Goal: Communication & Community: Connect with others

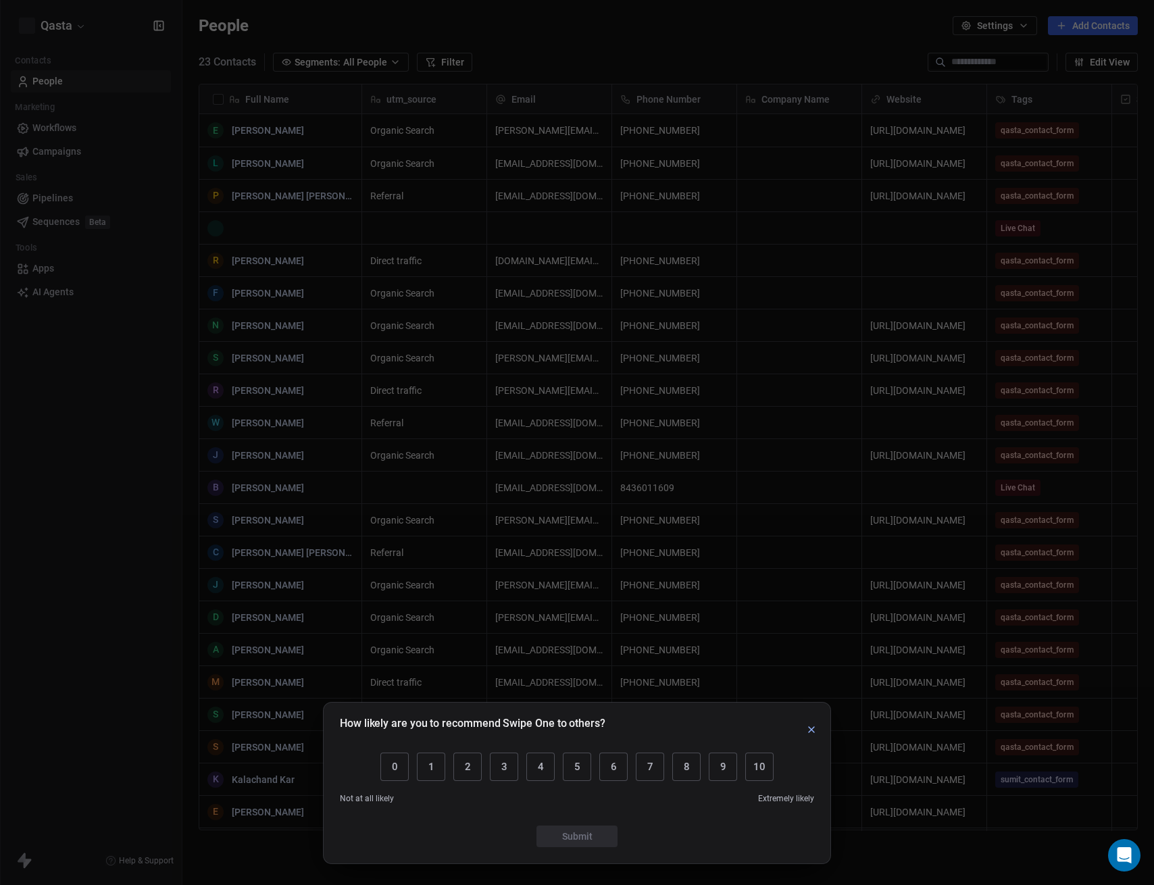
scroll to position [769, 962]
click at [810, 735] on icon "button" at bounding box center [811, 729] width 11 height 11
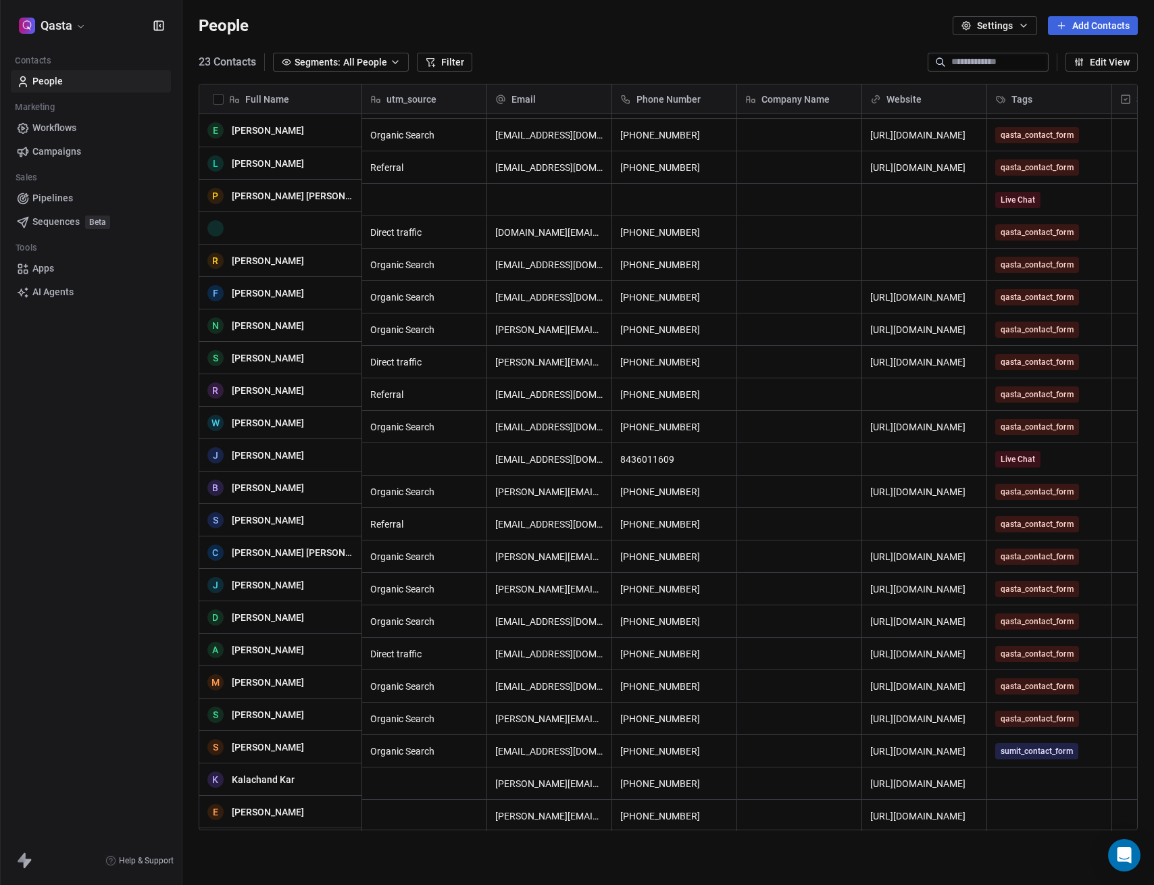
scroll to position [29, 0]
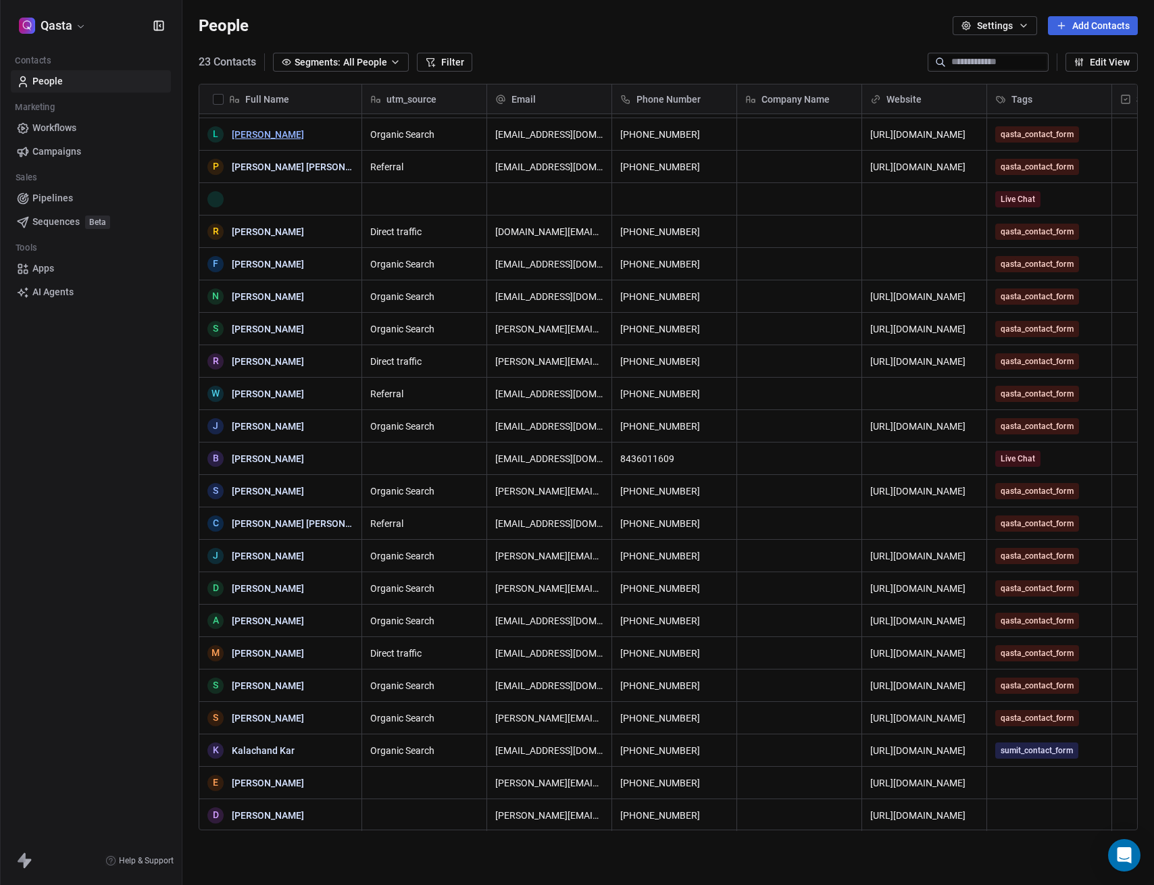
click at [264, 134] on link "[PERSON_NAME]" at bounding box center [268, 134] width 72 height 11
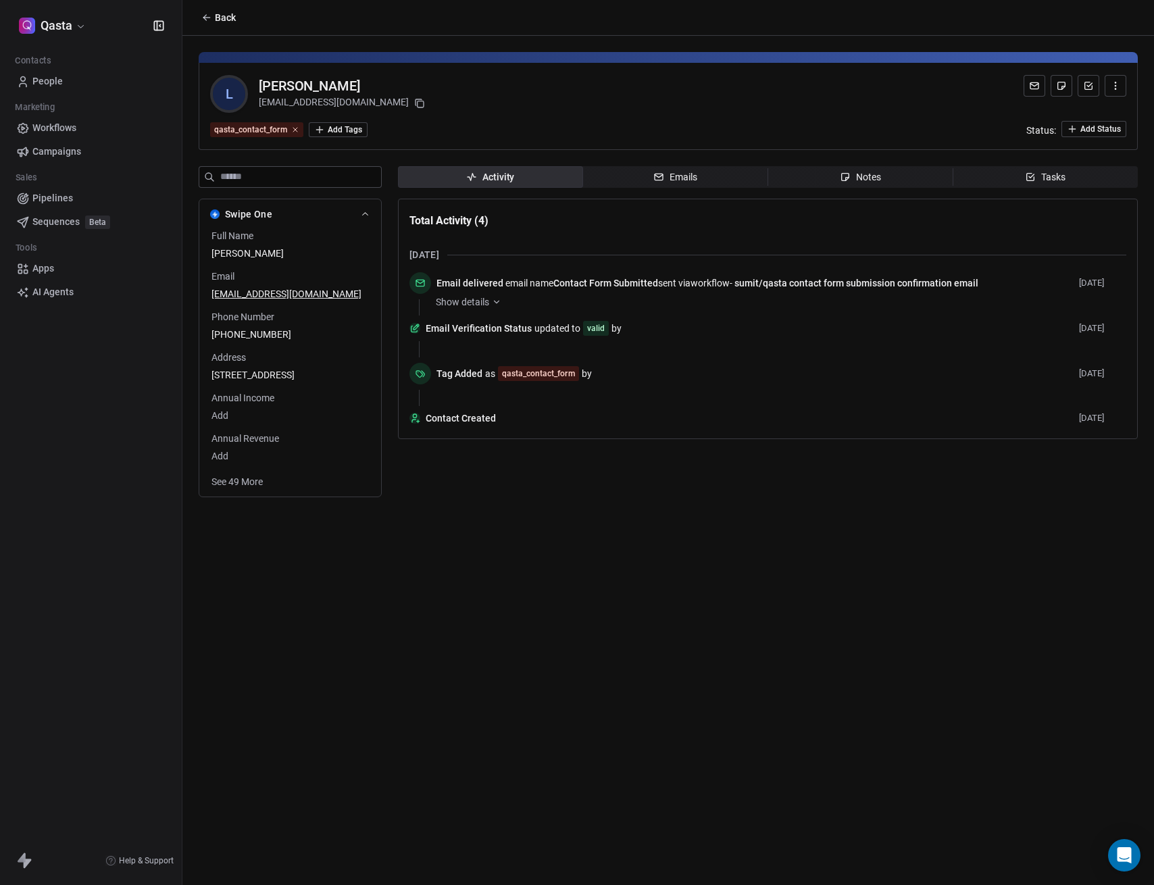
click at [1032, 81] on icon at bounding box center [1034, 85] width 11 height 11
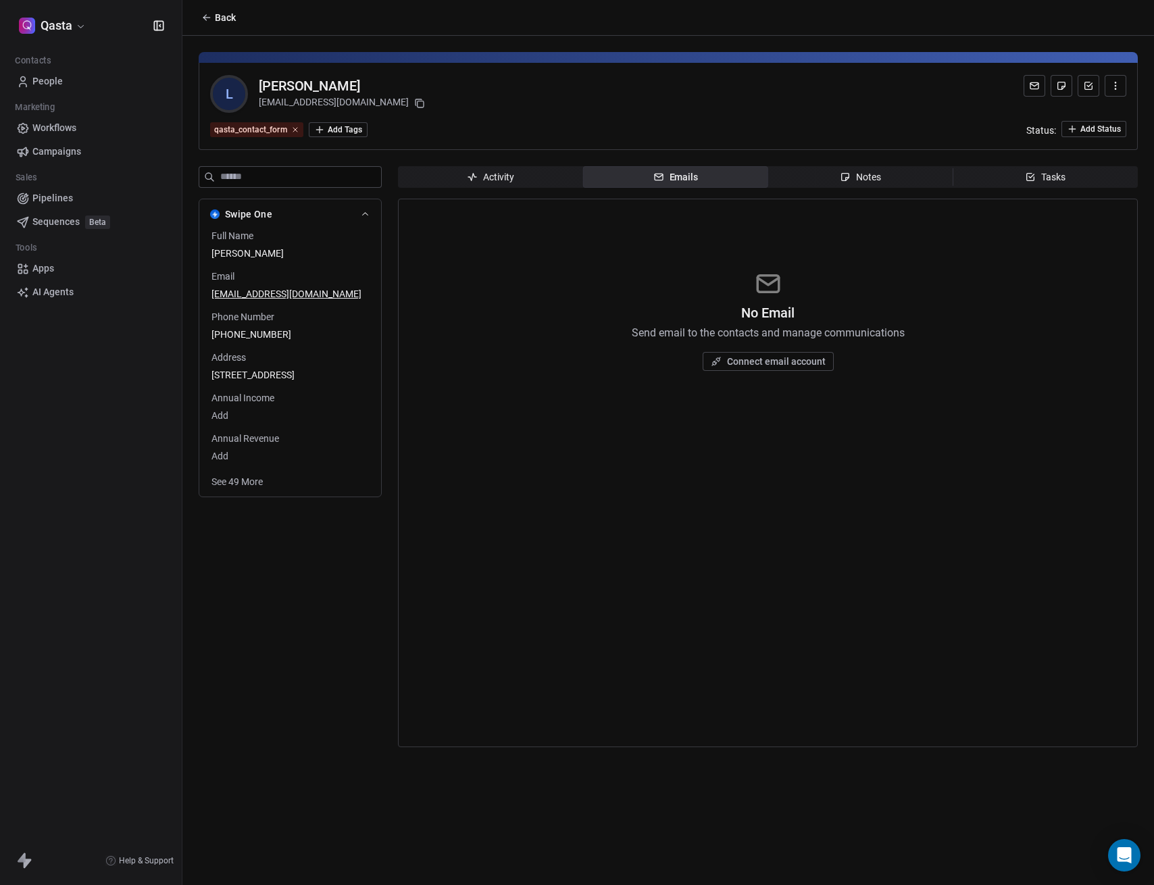
click at [426, 183] on span "Activity Activity" at bounding box center [490, 177] width 185 height 22
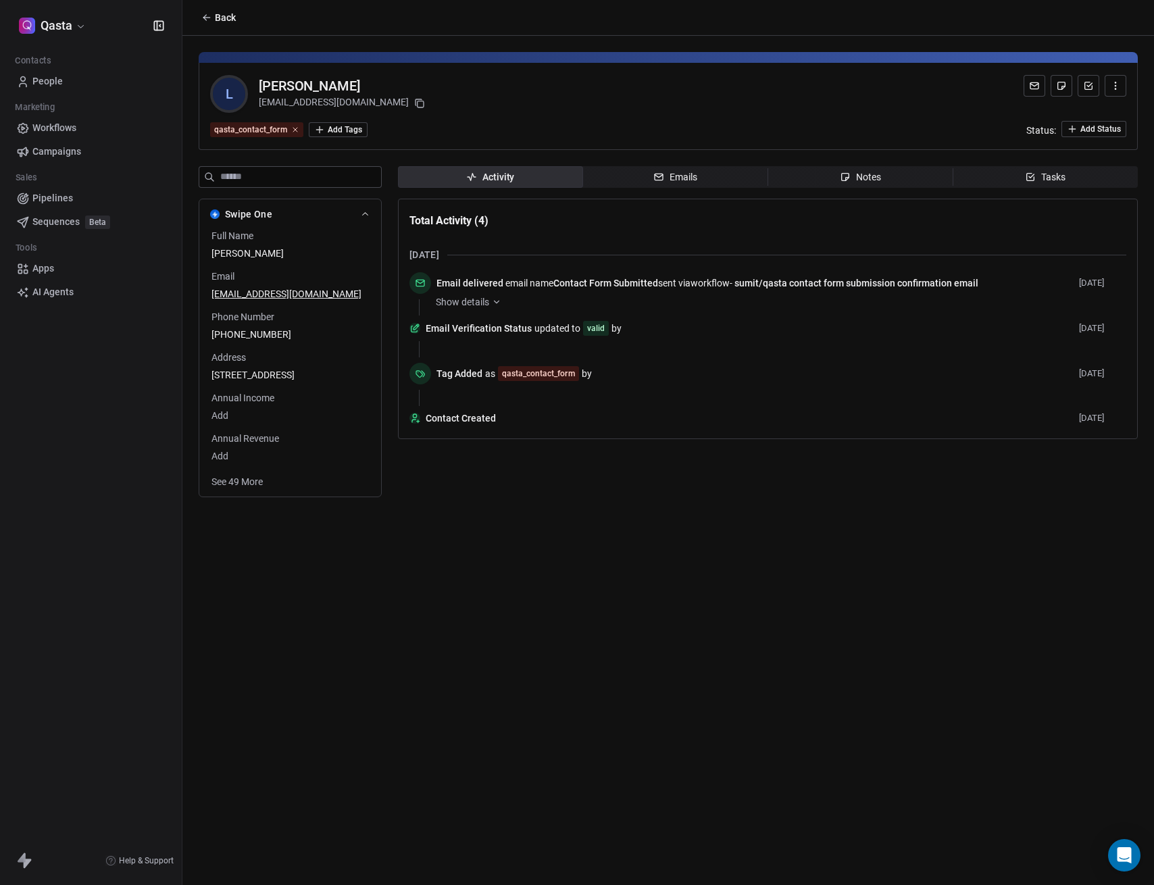
click at [685, 168] on span "Emails Emails" at bounding box center [675, 177] width 185 height 22
